Goal: Transaction & Acquisition: Obtain resource

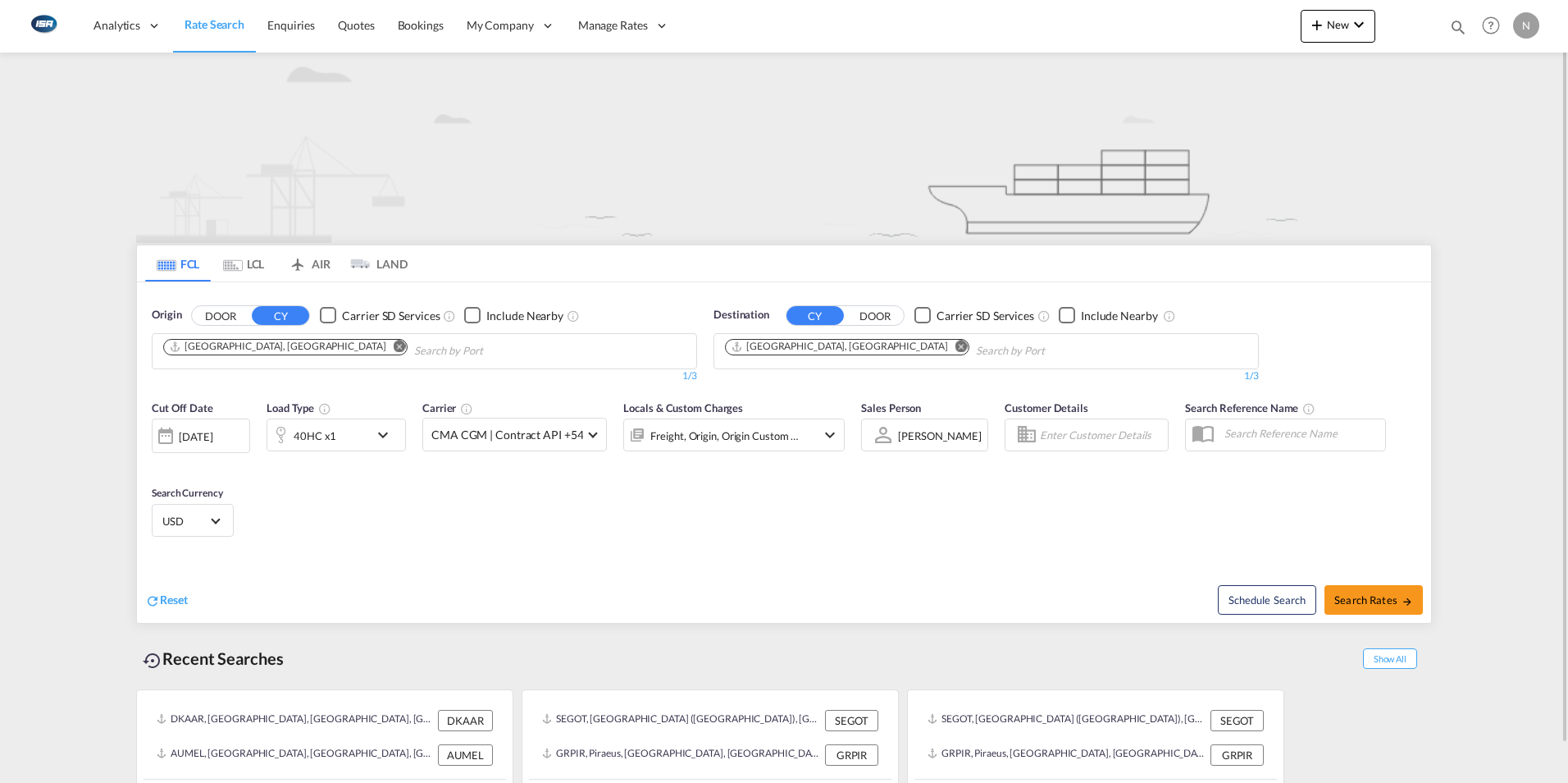
click at [955, 345] on md-icon "Remove" at bounding box center [961, 345] width 13 height 13
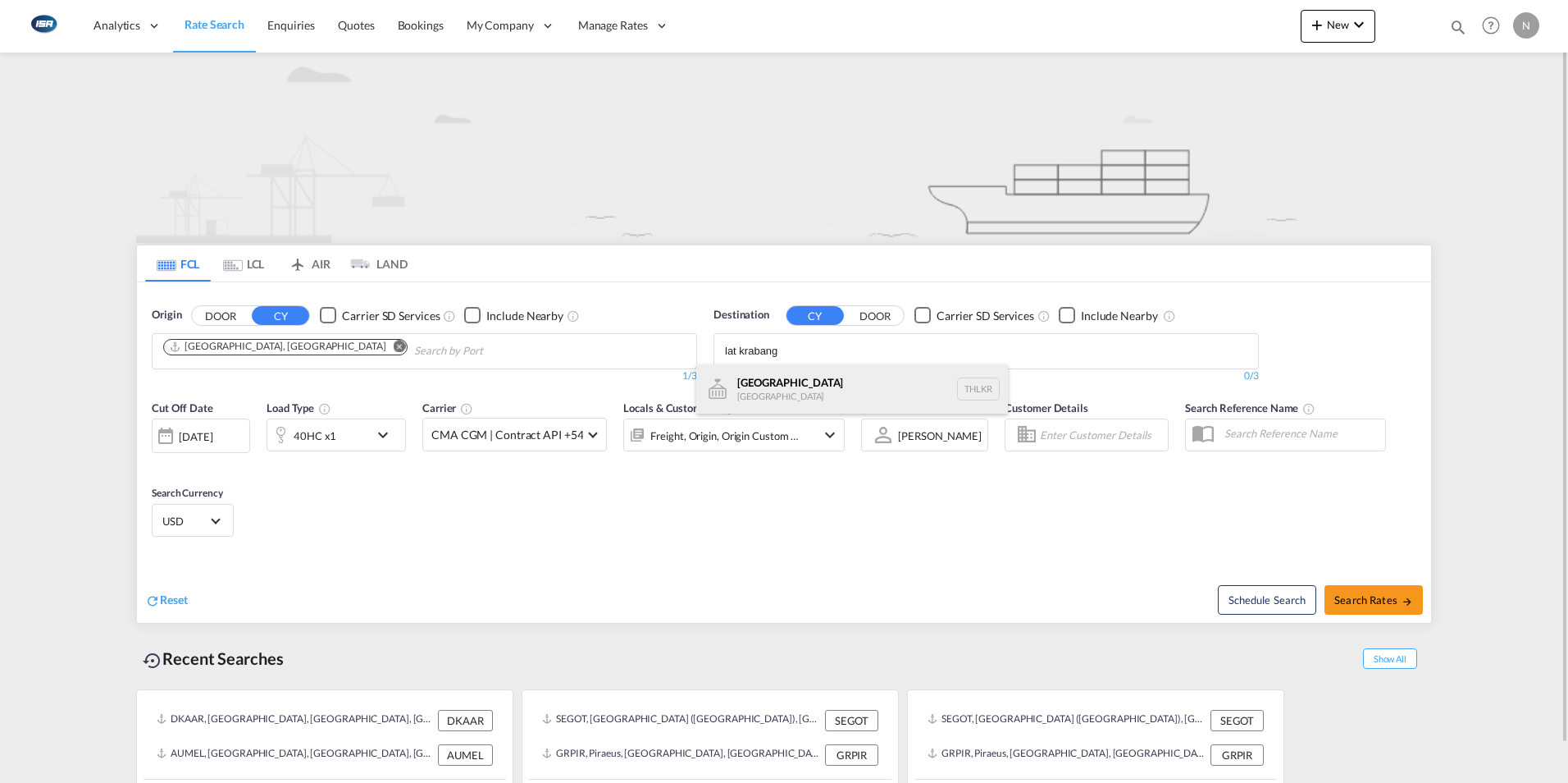
type input "lat krabang"
click at [774, 388] on div "[GEOGRAPHIC_DATA] [GEOGRAPHIC_DATA] THLKR" at bounding box center [852, 389] width 311 height 49
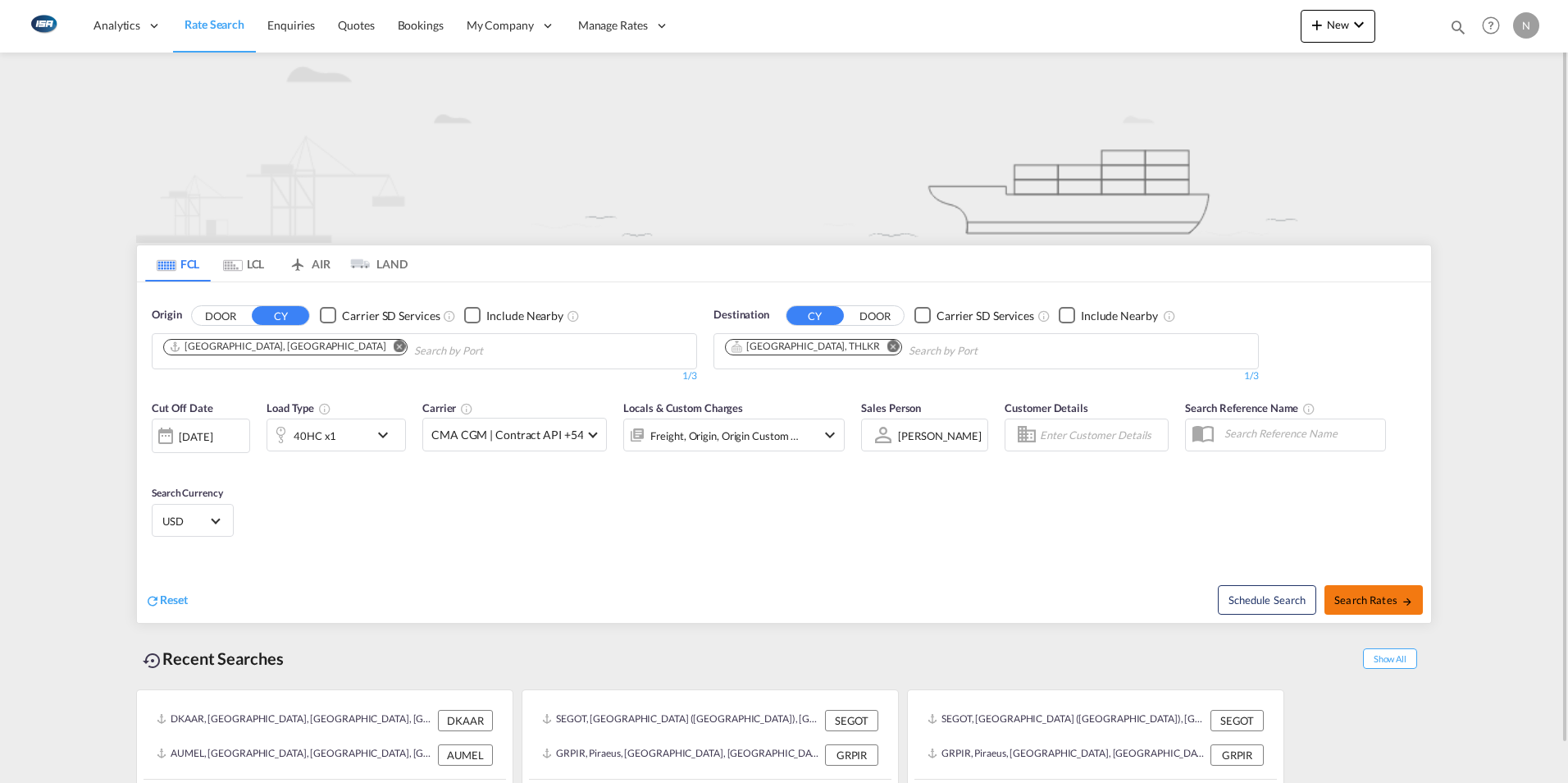
click at [1361, 598] on span "Search Rates" at bounding box center [1373, 599] width 78 height 13
type input "DKAAR to THLKR / [DATE]"
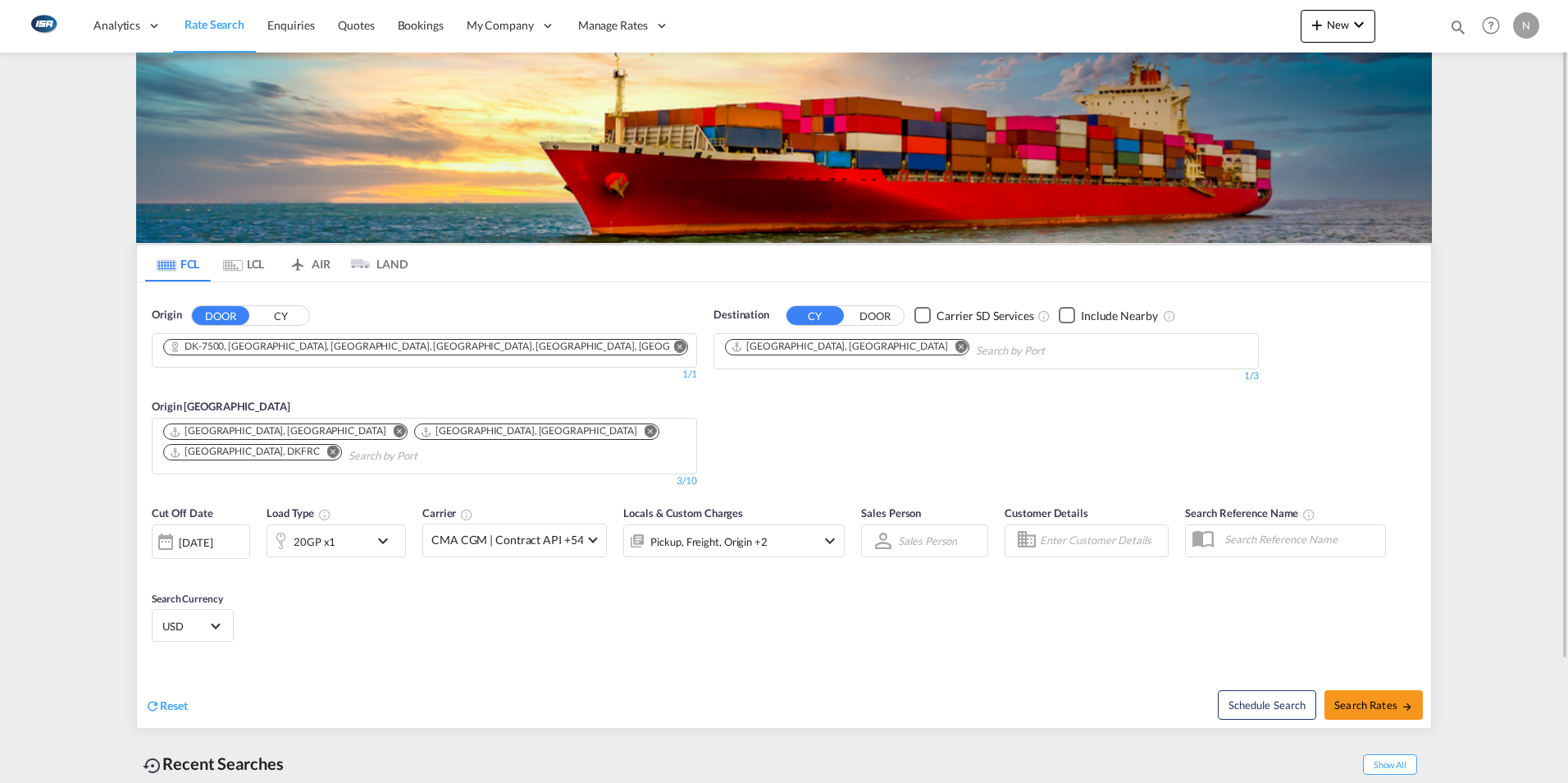
click at [675, 345] on md-icon "Remove" at bounding box center [679, 345] width 13 height 13
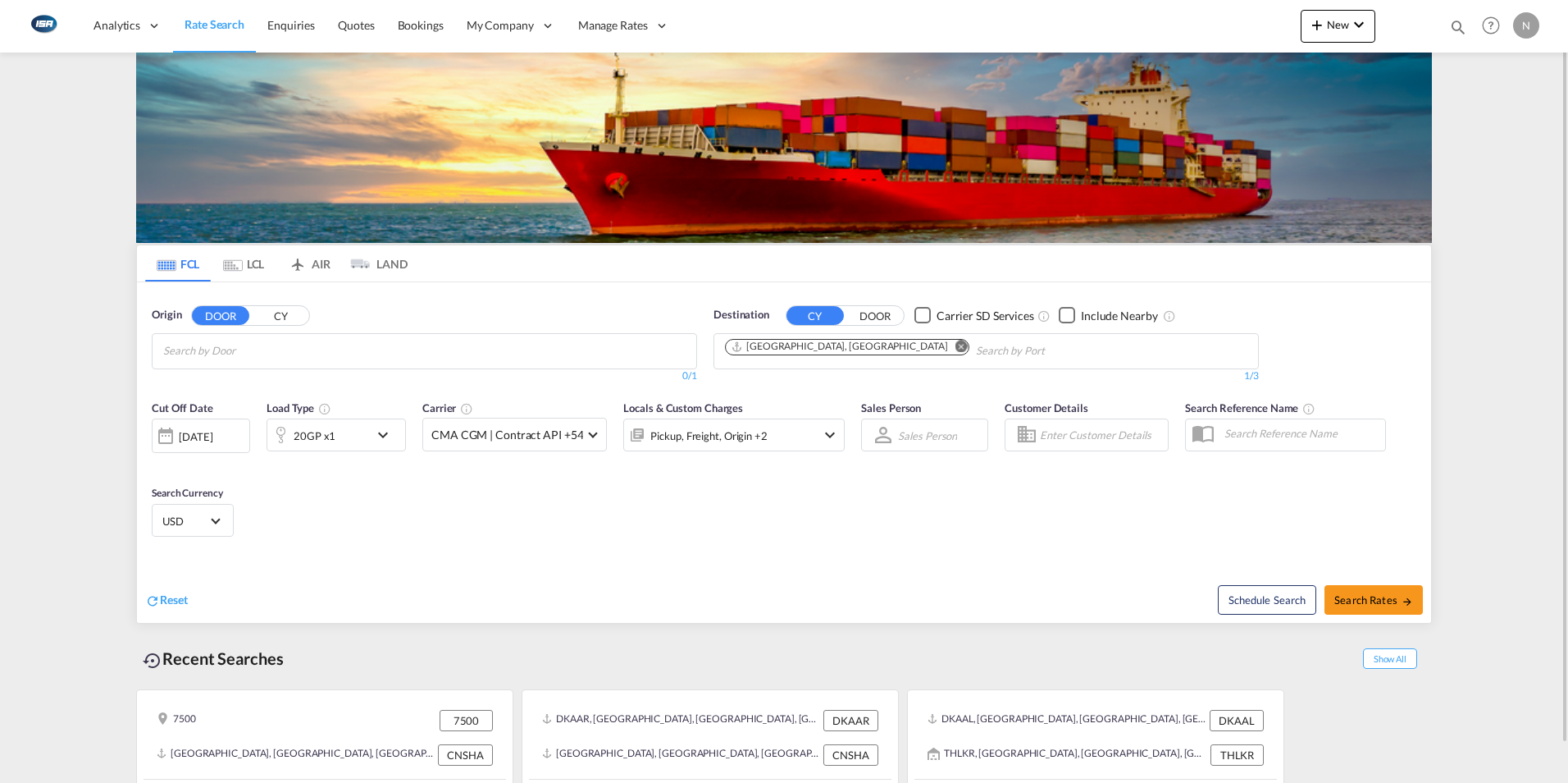
click at [289, 316] on button "CY" at bounding box center [280, 315] width 58 height 19
click at [218, 338] on input "Search by Port" at bounding box center [241, 350] width 156 height 26
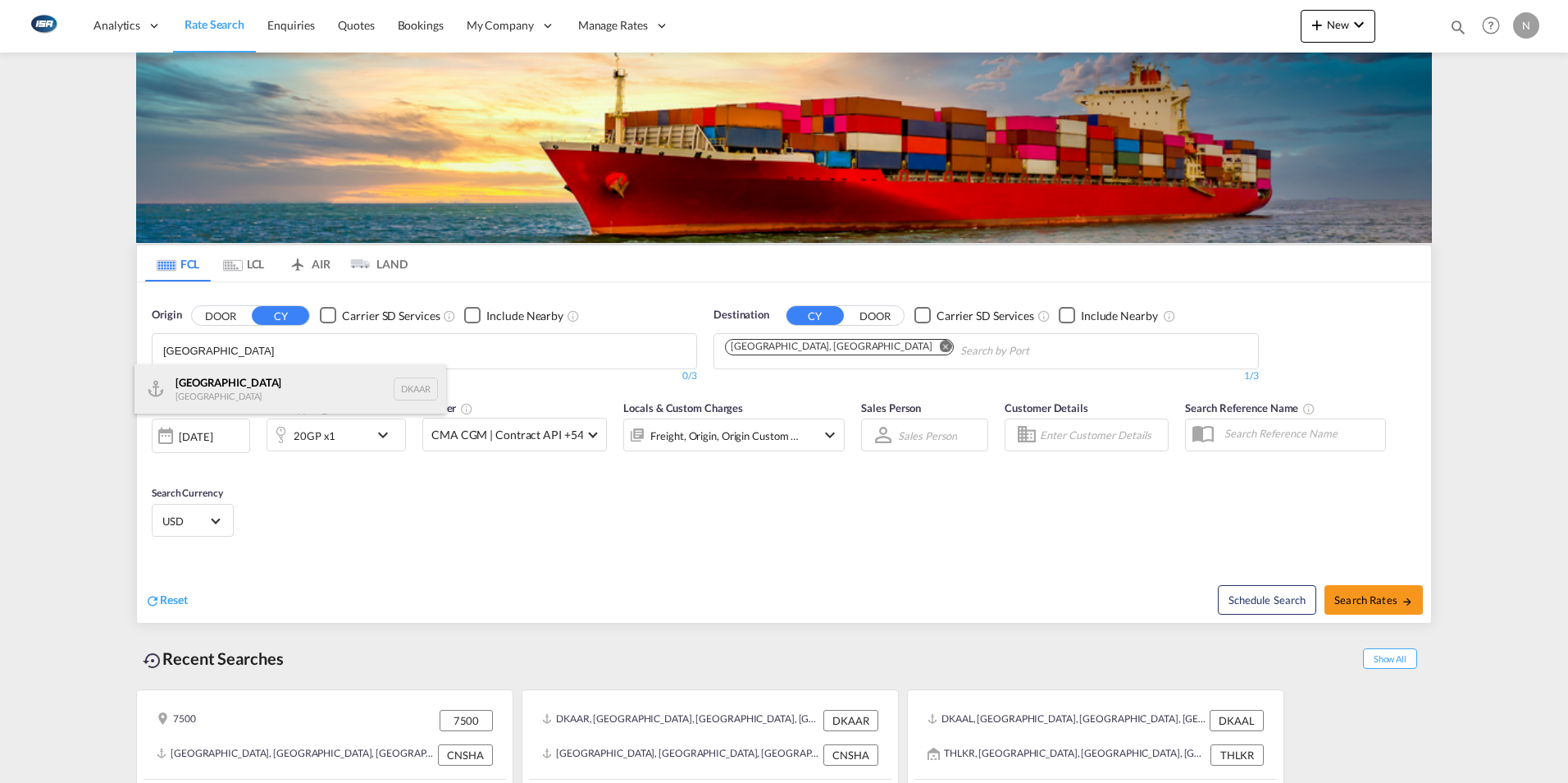
type input "Aarhus"
click at [190, 388] on div "Aarhus Denmark DKAAR" at bounding box center [290, 389] width 311 height 49
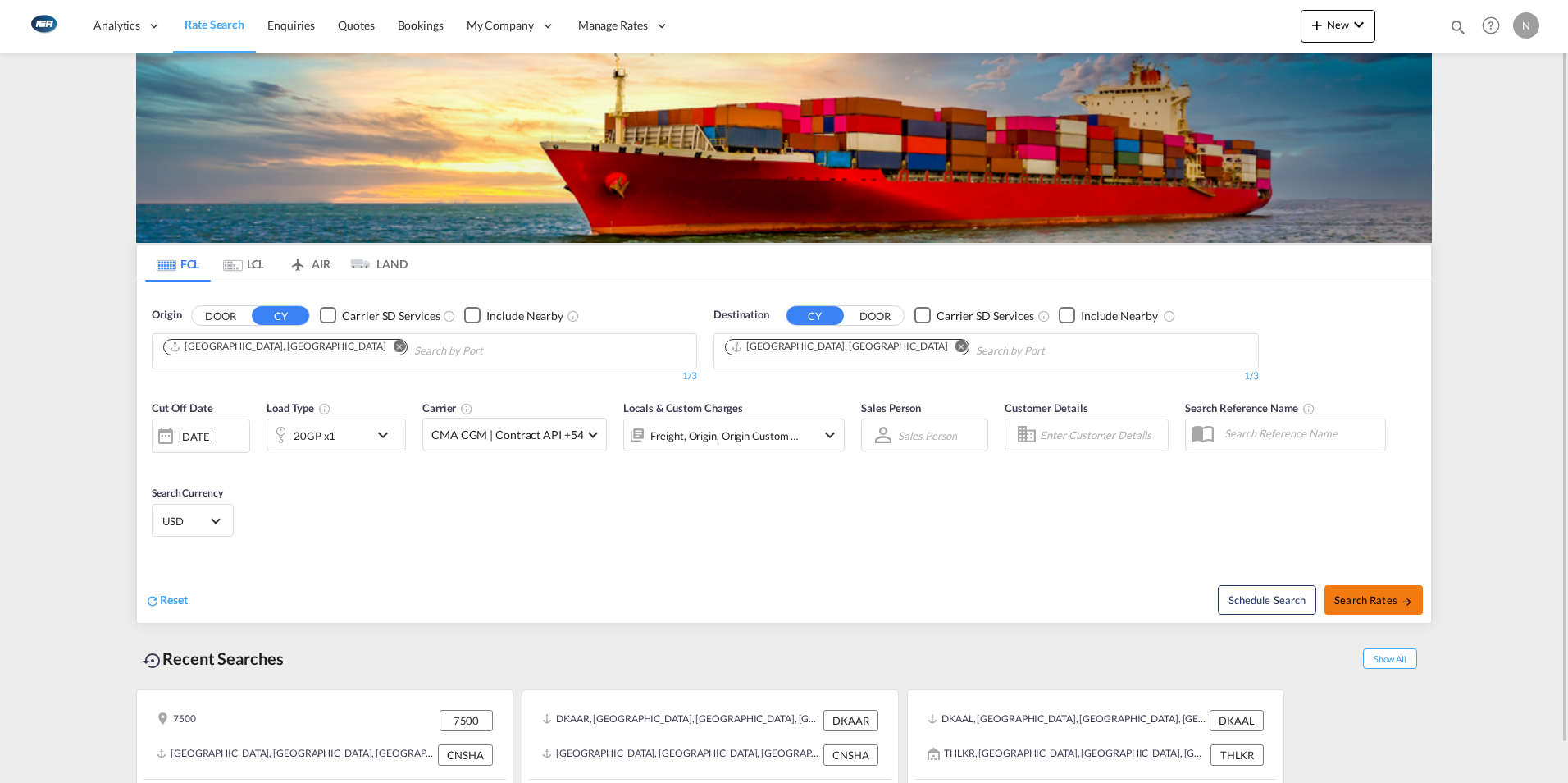
click at [1374, 605] on span "Search Rates" at bounding box center [1373, 599] width 78 height 13
type input "DKAAR to CNSHA / 22 Sep 2025"
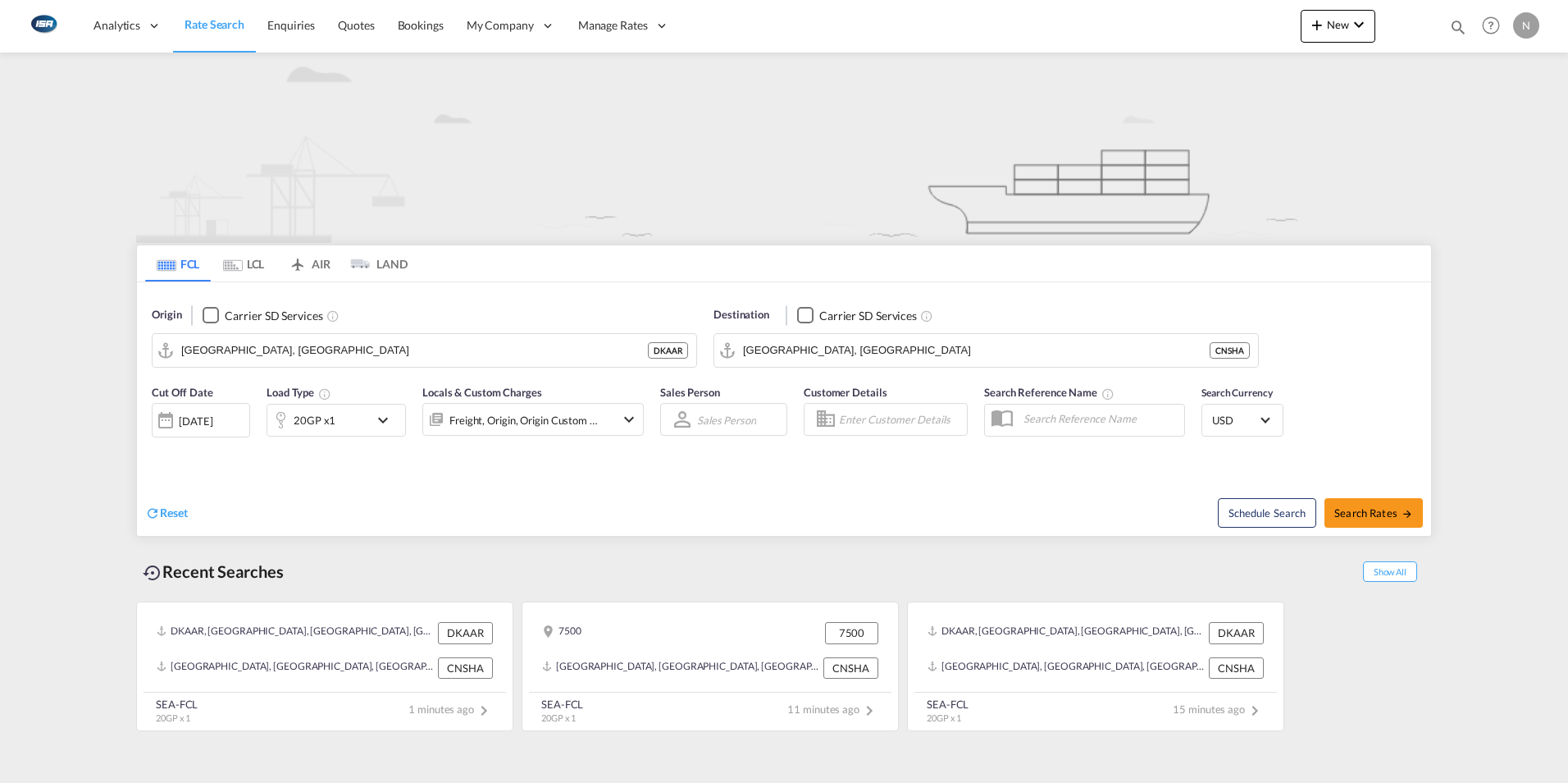
click at [255, 351] on input "[GEOGRAPHIC_DATA], [GEOGRAPHIC_DATA]" at bounding box center [414, 349] width 467 height 24
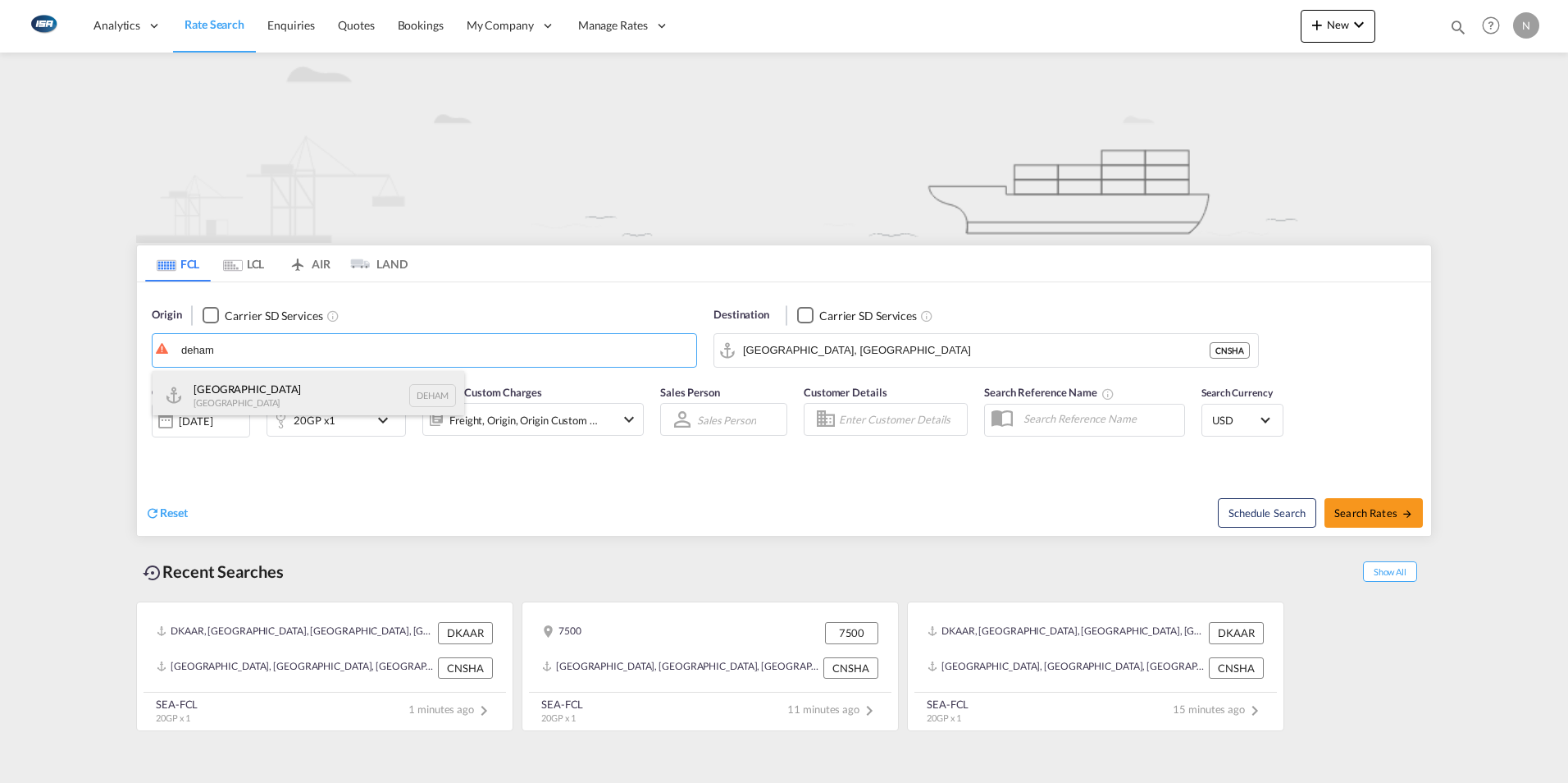
click at [218, 392] on div "[GEOGRAPHIC_DATA] [GEOGRAPHIC_DATA] DEHAM" at bounding box center [308, 395] width 311 height 49
type input "[GEOGRAPHIC_DATA], [GEOGRAPHIC_DATA]"
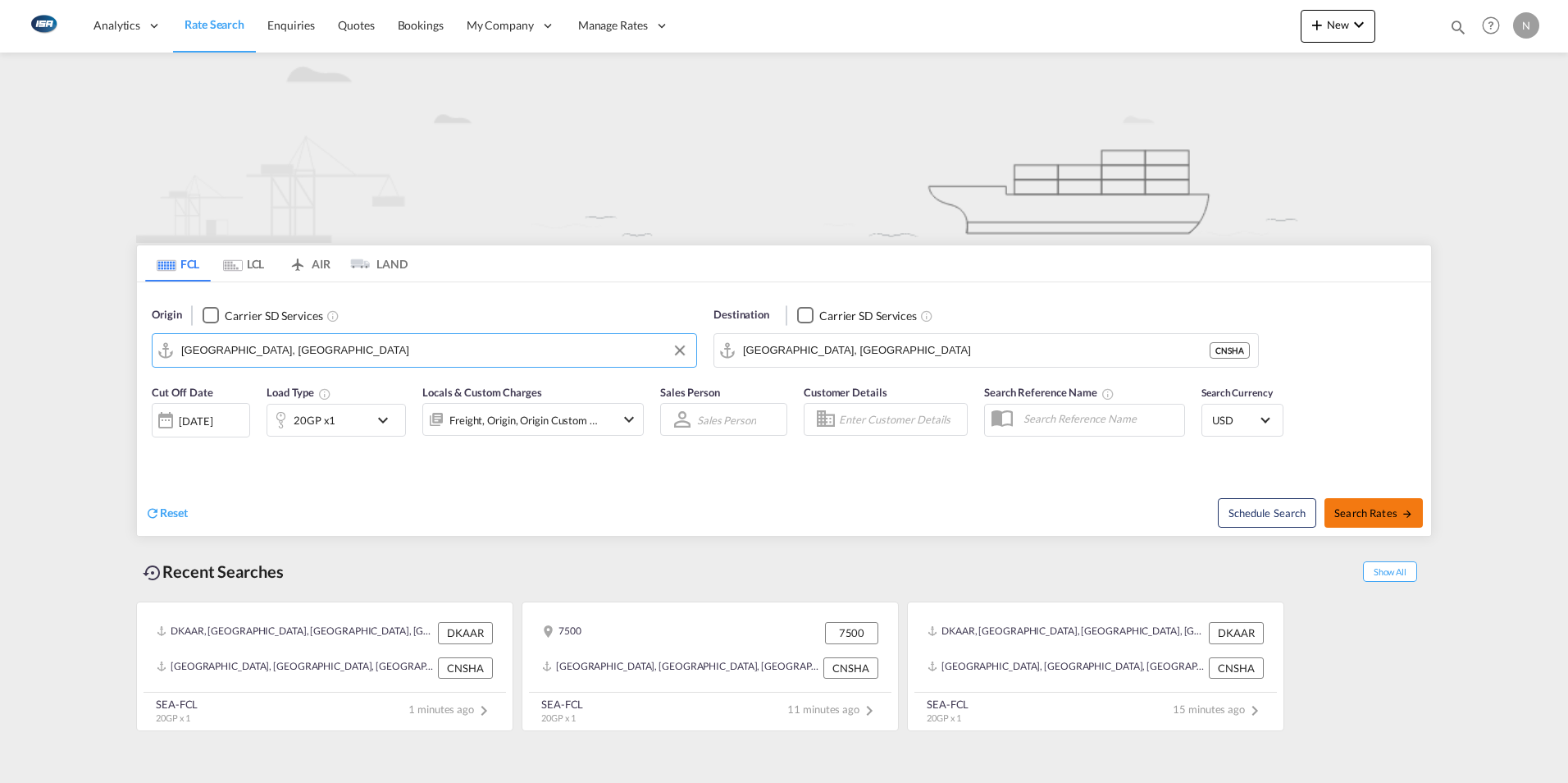
click at [1369, 511] on span "Search Rates" at bounding box center [1373, 512] width 78 height 13
type input "DEHAM to [GEOGRAPHIC_DATA] / [DATE]"
